Goal: Task Accomplishment & Management: Use online tool/utility

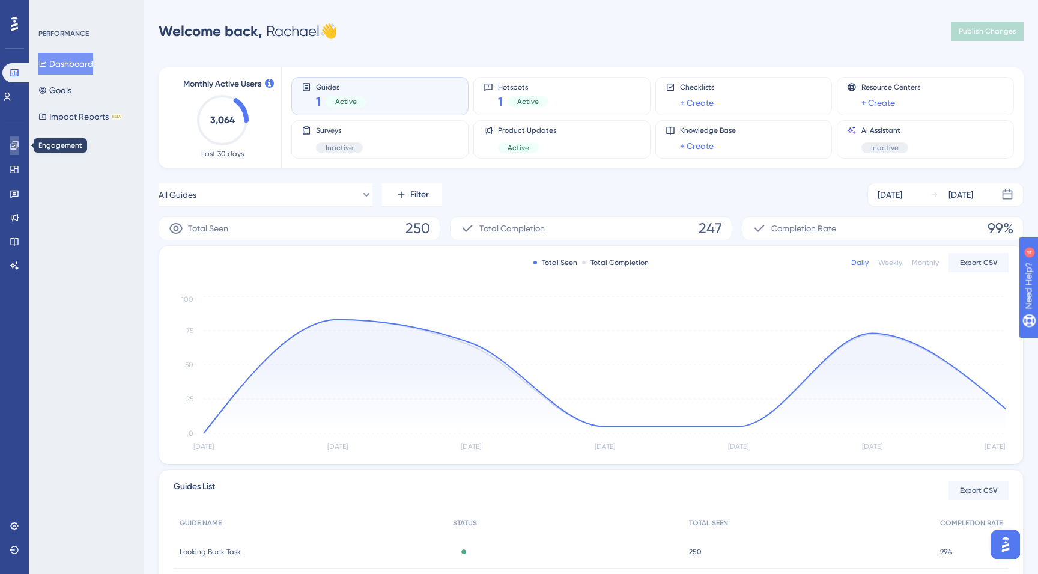
click at [17, 146] on icon at bounding box center [15, 146] width 10 height 10
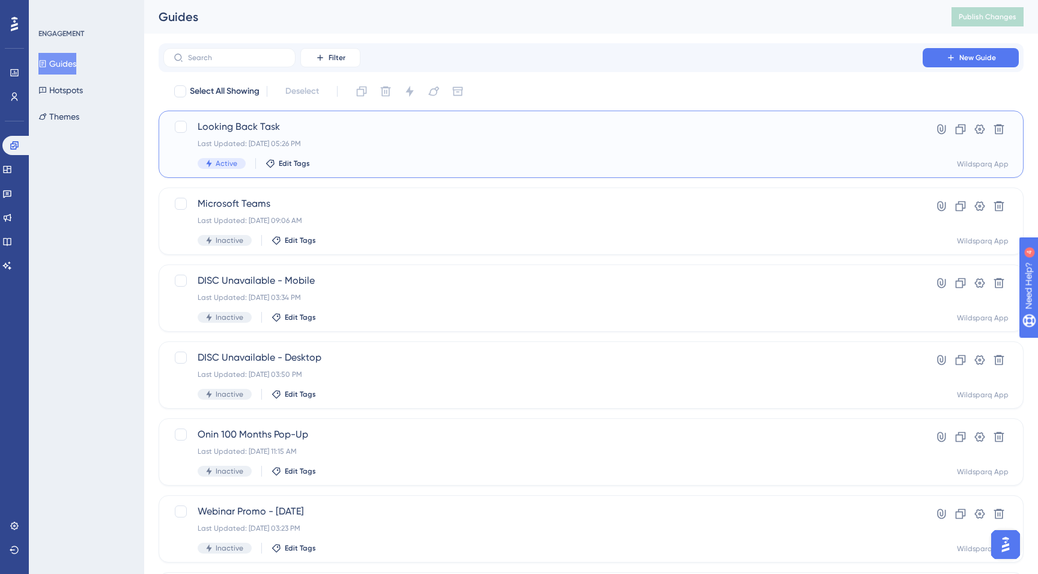
click at [410, 128] on span "Looking Back Task" at bounding box center [543, 127] width 691 height 14
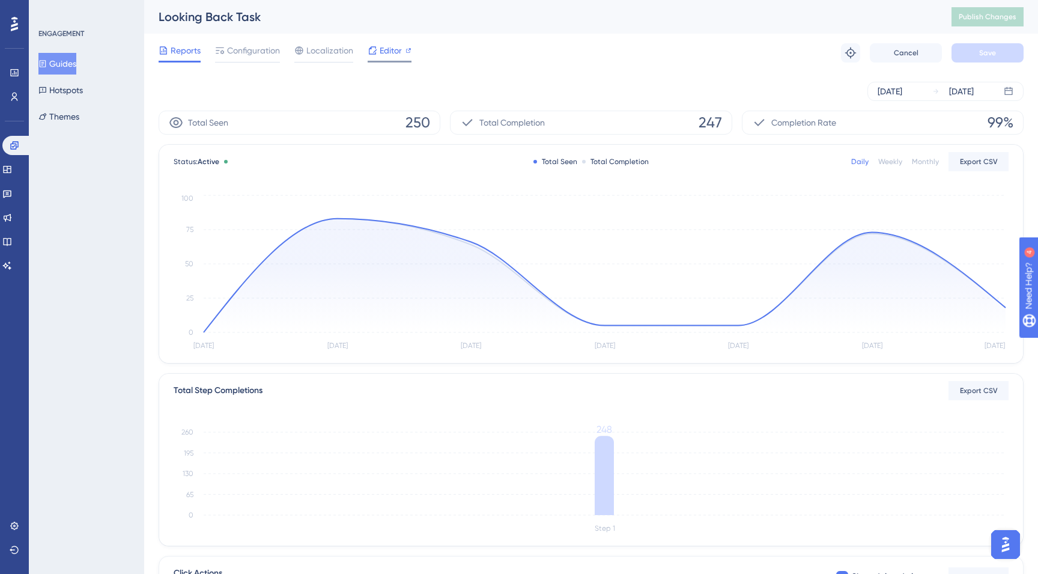
click at [390, 52] on span "Editor" at bounding box center [391, 50] width 22 height 14
